Goal: Task Accomplishment & Management: Use online tool/utility

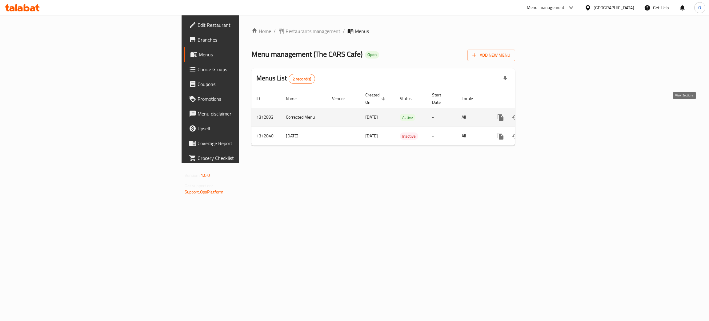
click at [549, 114] on icon "enhanced table" at bounding box center [544, 117] width 7 height 7
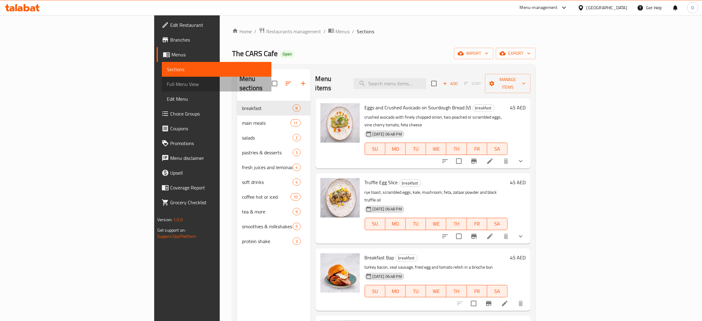
click at [167, 82] on span "Full Menu View" at bounding box center [217, 83] width 100 height 7
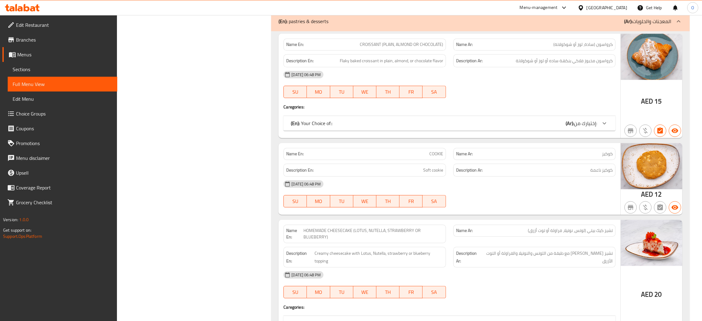
scroll to position [3048, 0]
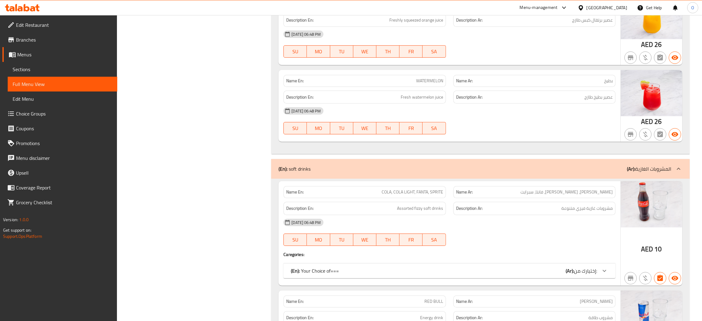
click at [602, 267] on icon at bounding box center [604, 270] width 7 height 7
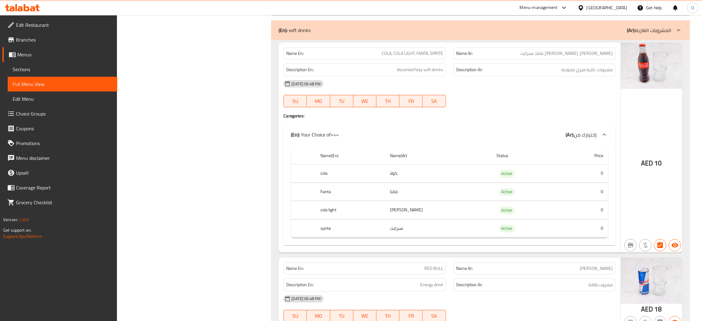
scroll to position [3140, 0]
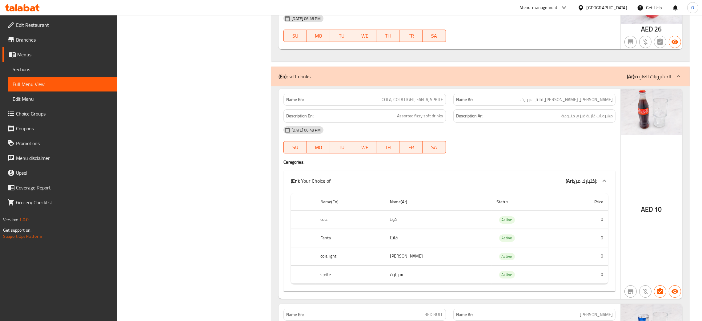
click at [406, 96] on span "COLA, COLA LIGHT, FANTA, SPRITE" at bounding box center [413, 99] width 62 height 6
copy span "COLA, COLA LIGHT, FANTA, SPRITE"
